Goal: Task Accomplishment & Management: Use online tool/utility

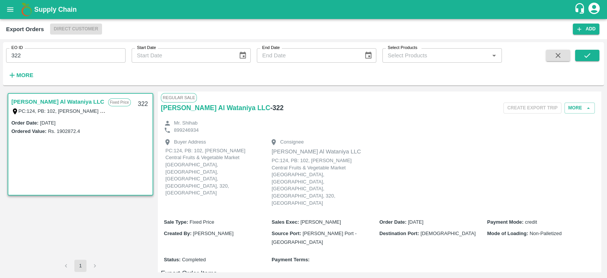
scroll to position [163, 0]
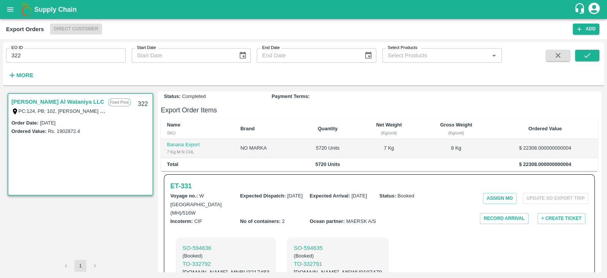
click at [86, 55] on input "322" at bounding box center [66, 55] width 120 height 14
type input "335"
click at [585, 54] on icon "submit" at bounding box center [588, 55] width 8 height 8
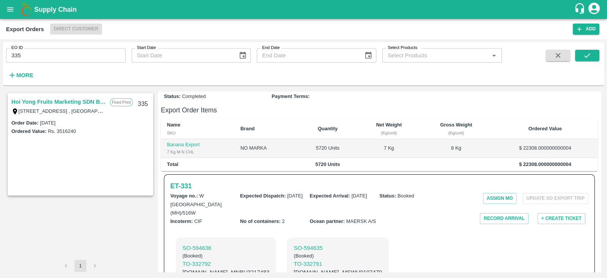
click at [91, 101] on link "Hoi Yong Fruits Marketing SDN BHD" at bounding box center [58, 102] width 95 height 10
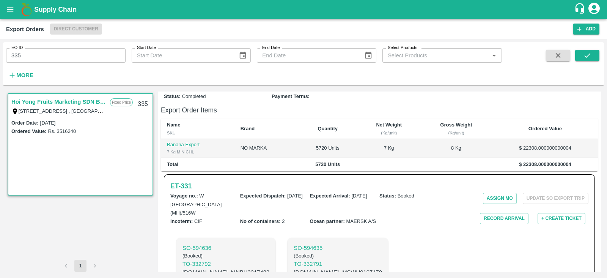
scroll to position [179, 0]
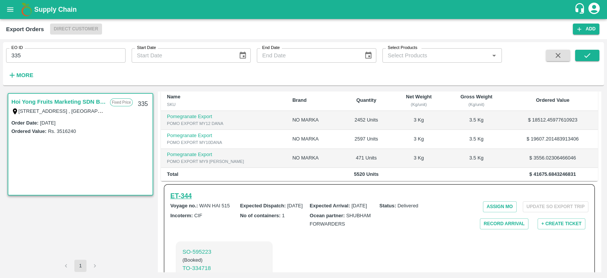
click at [192, 200] on h6 "ET- 344" at bounding box center [180, 196] width 21 height 11
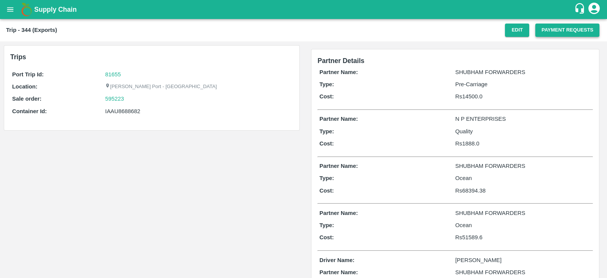
click at [549, 33] on button "Payment Requests" at bounding box center [568, 30] width 64 height 13
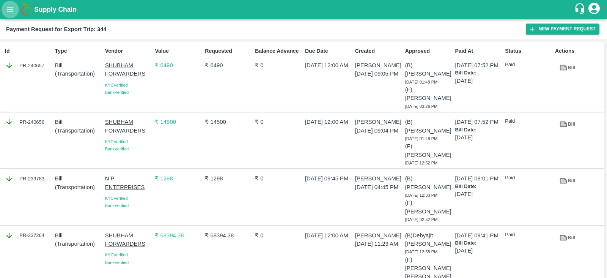
click at [14, 11] on icon "open drawer" at bounding box center [10, 9] width 8 height 8
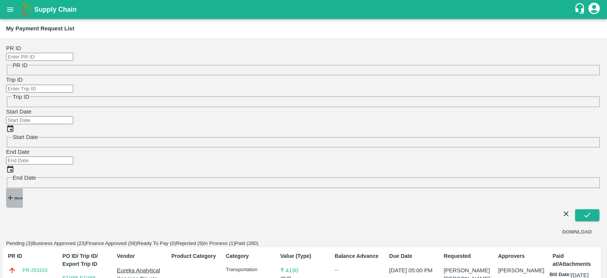
click at [22, 196] on strong "More" at bounding box center [18, 198] width 8 height 4
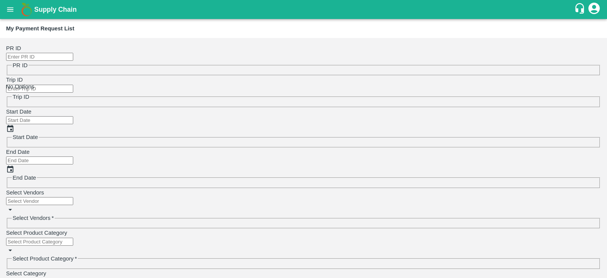
click at [55, 197] on input "Select Vendors" at bounding box center [39, 201] width 67 height 8
click at [56, 91] on div "MAERSK A/S-Transporter" at bounding box center [68, 92] width 65 height 8
type input "MAERSK A/S-Transporter"
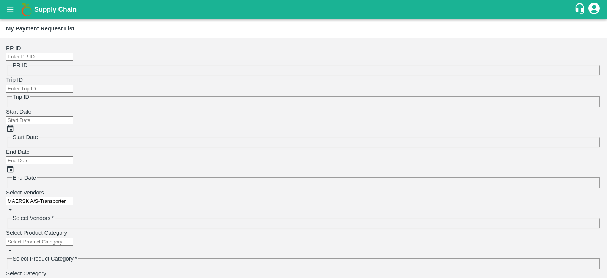
scroll to position [691, 0]
drag, startPoint x: 338, startPoint y: 167, endPoint x: 302, endPoint y: 151, distance: 39.6
